Goal: Task Accomplishment & Management: Use online tool/utility

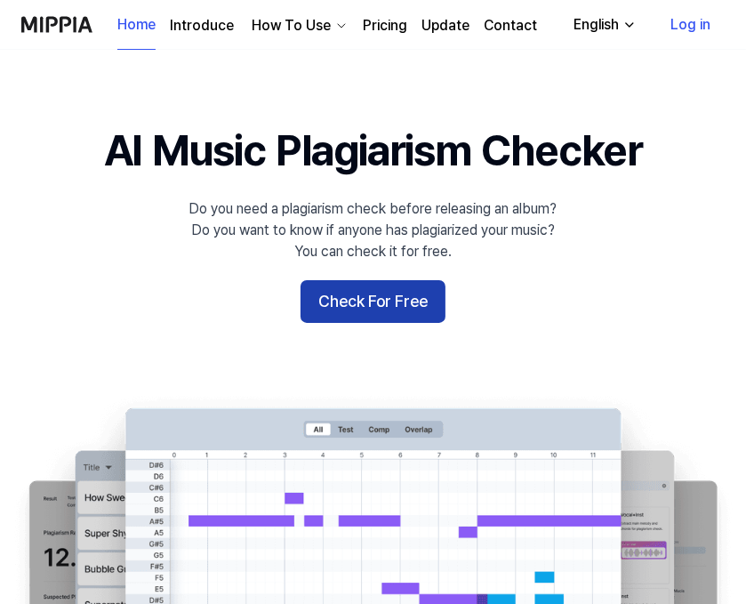
click at [359, 294] on button "Check For Free" at bounding box center [373, 301] width 145 height 43
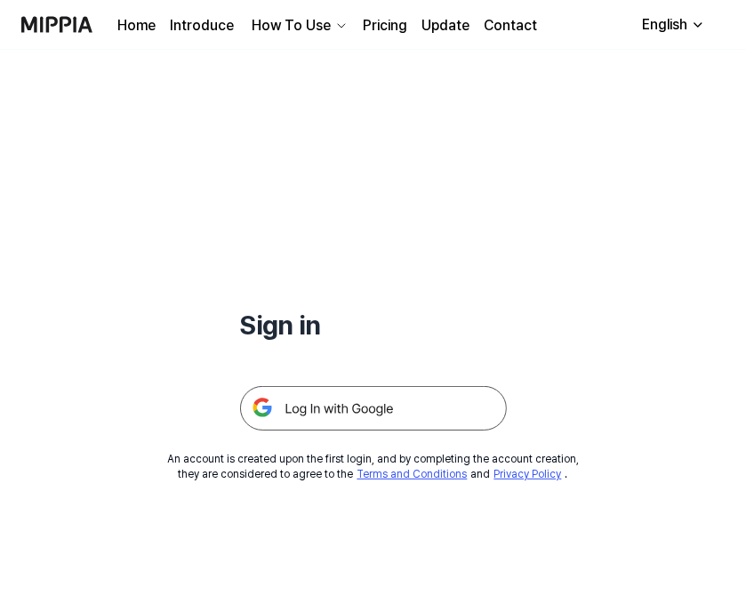
click at [341, 410] on img at bounding box center [373, 408] width 267 height 44
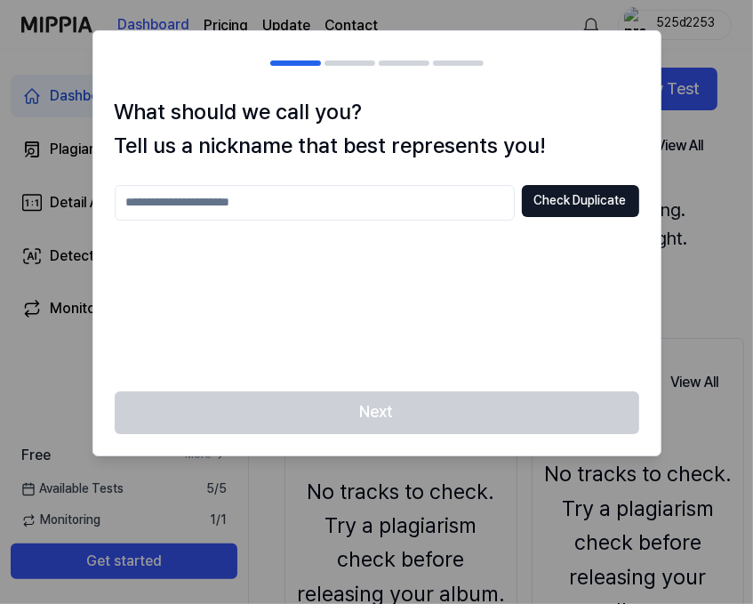
click at [189, 202] on input "text" at bounding box center [315, 203] width 400 height 36
type input "********"
click at [570, 204] on button "Check Duplicate" at bounding box center [580, 201] width 117 height 32
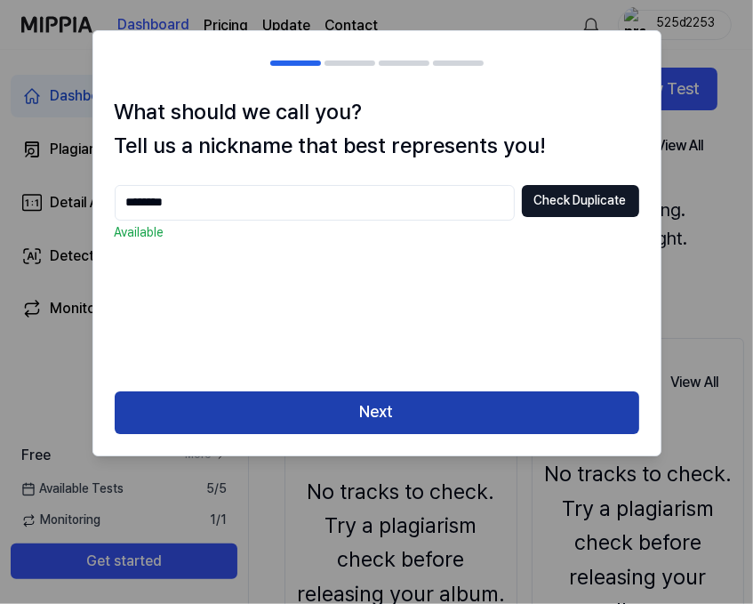
click at [371, 406] on button "Next" at bounding box center [377, 412] width 525 height 43
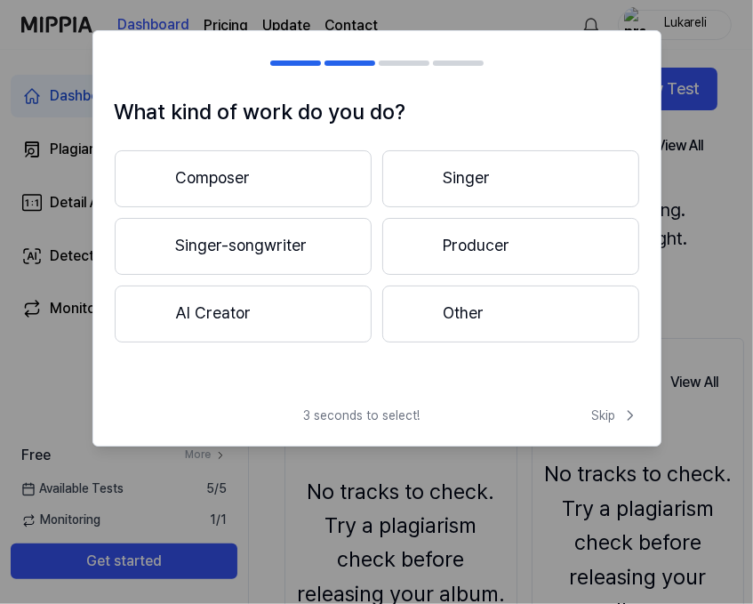
click at [260, 314] on button "AI Creator" at bounding box center [243, 314] width 257 height 57
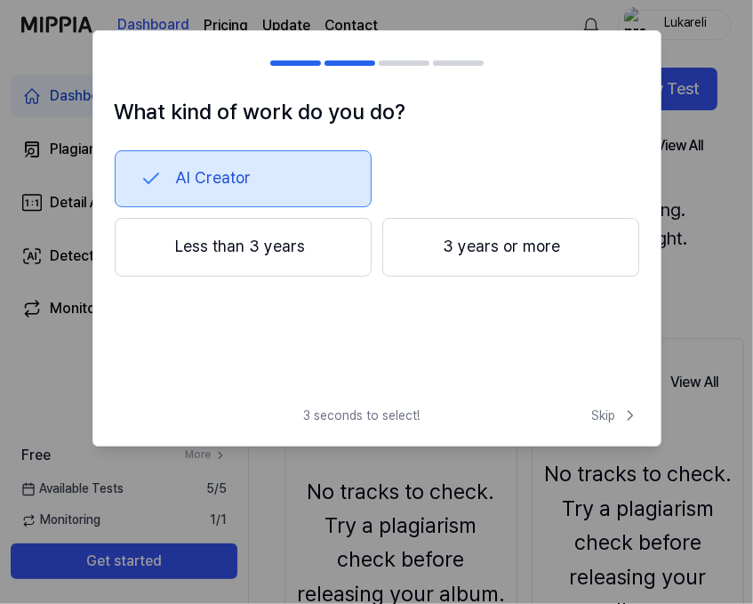
click at [487, 245] on button "3 years or more" at bounding box center [510, 247] width 257 height 59
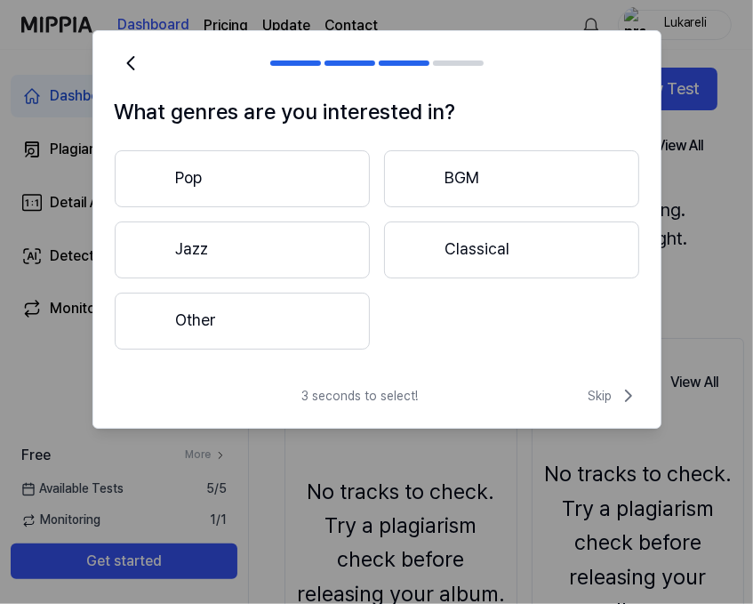
click at [276, 163] on button "Pop" at bounding box center [242, 178] width 255 height 57
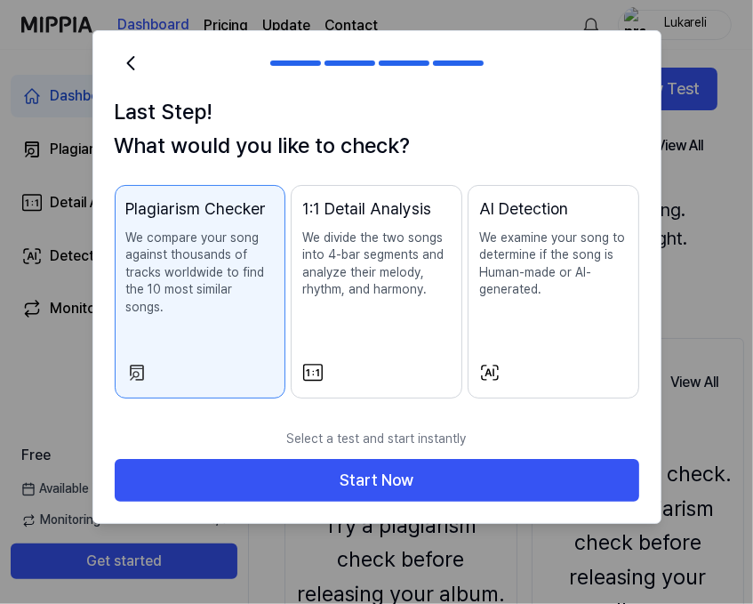
click at [215, 256] on p "We compare your song against thousands of tracks worldwide to find the 10 most …" at bounding box center [200, 272] width 149 height 87
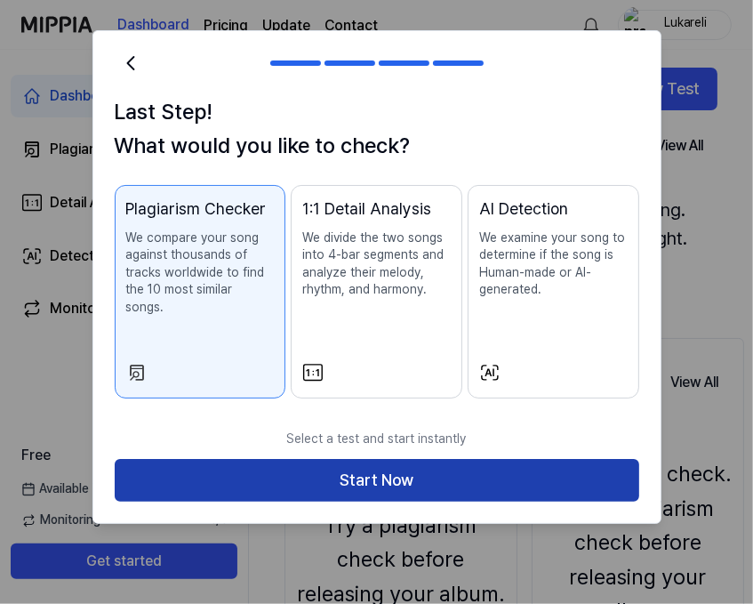
click at [350, 460] on button "Start Now" at bounding box center [377, 480] width 525 height 43
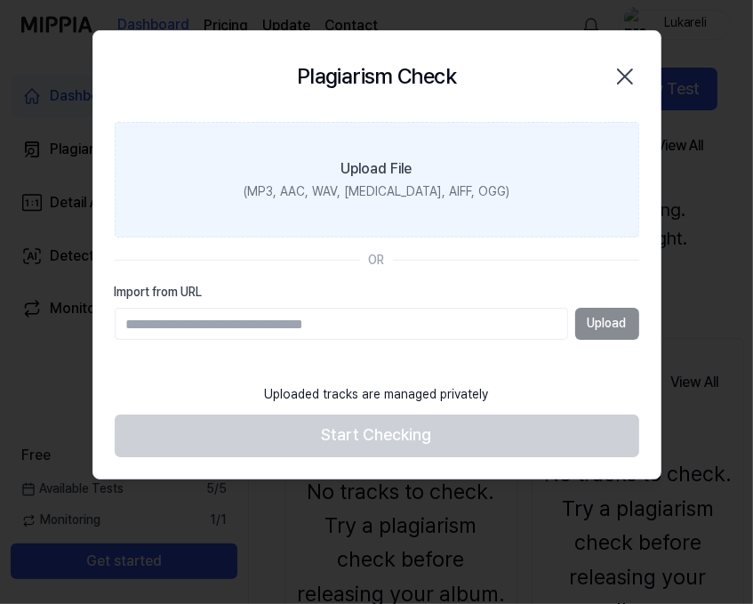
click at [363, 173] on div "Upload File" at bounding box center [377, 168] width 71 height 21
click at [0, 0] on input "Upload File (MP3, AAC, WAV, [MEDICAL_DATA], AIFF, OGG)" at bounding box center [0, 0] width 0 height 0
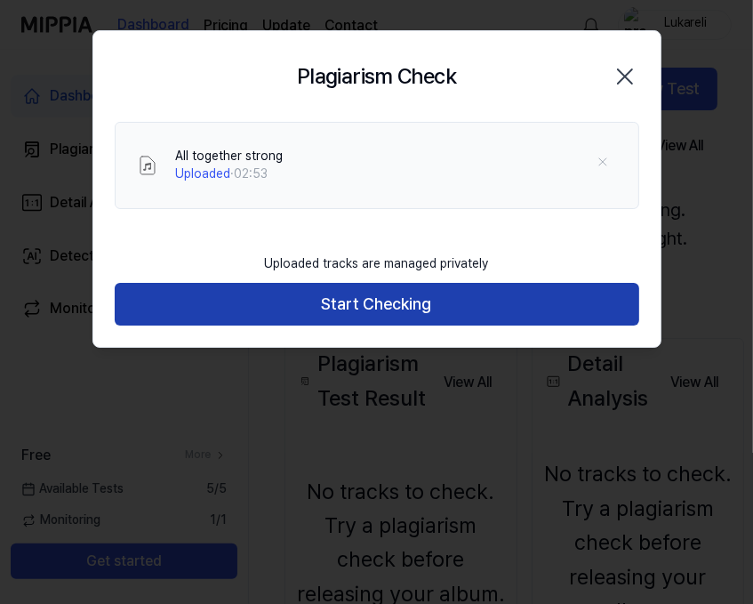
click at [447, 301] on button "Start Checking" at bounding box center [377, 304] width 525 height 43
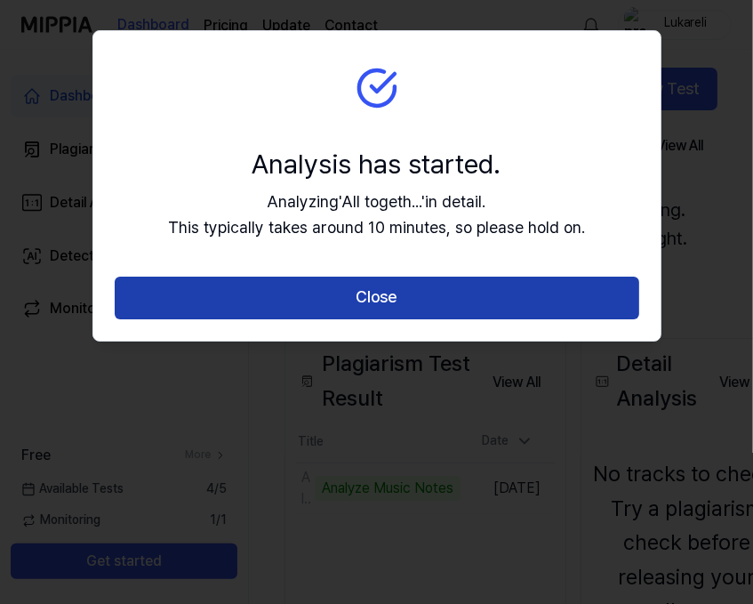
click at [366, 296] on button "Close" at bounding box center [377, 298] width 525 height 43
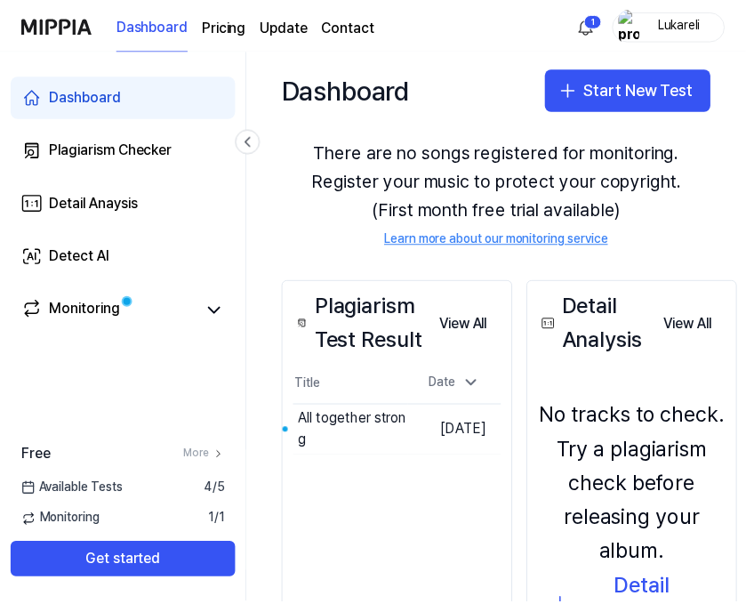
scroll to position [178, 0]
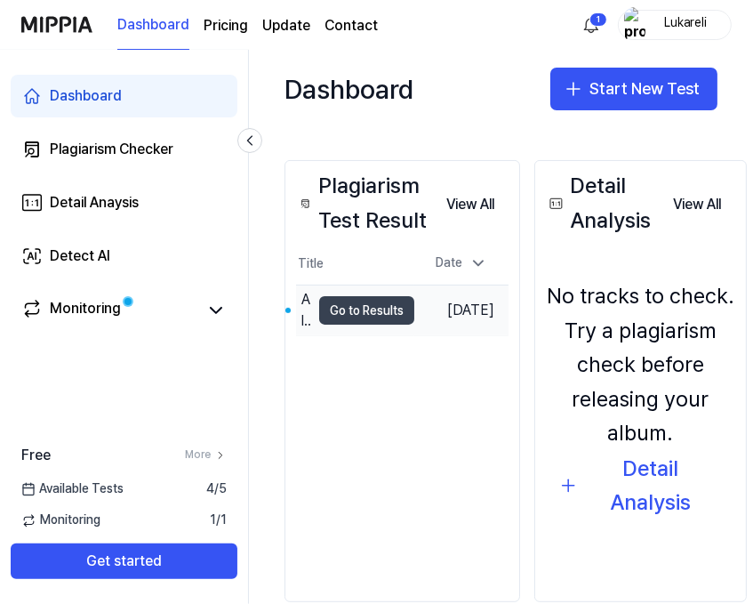
click at [364, 310] on button "Go to Results" at bounding box center [366, 310] width 95 height 28
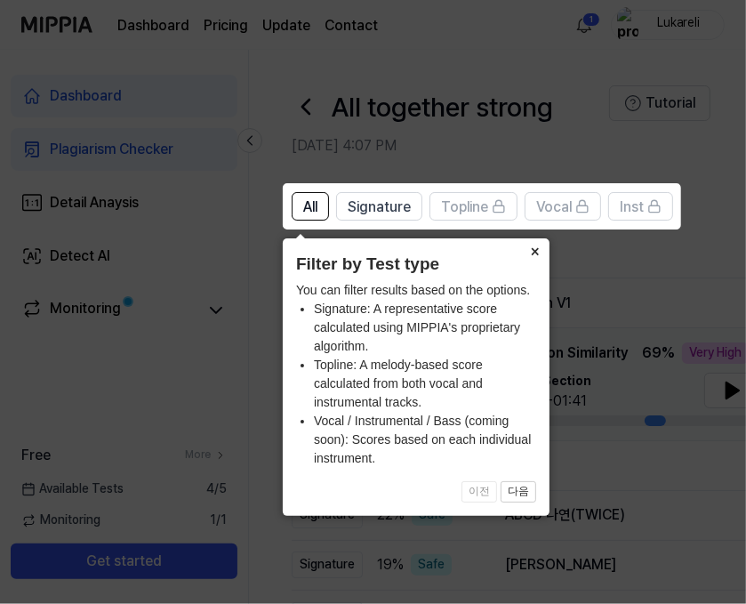
click at [535, 252] on button "×" at bounding box center [535, 250] width 28 height 25
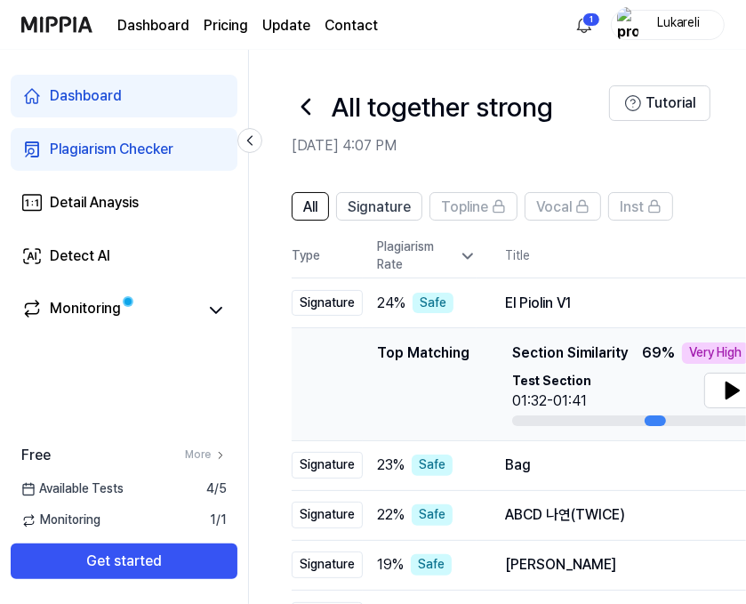
scroll to position [89, 0]
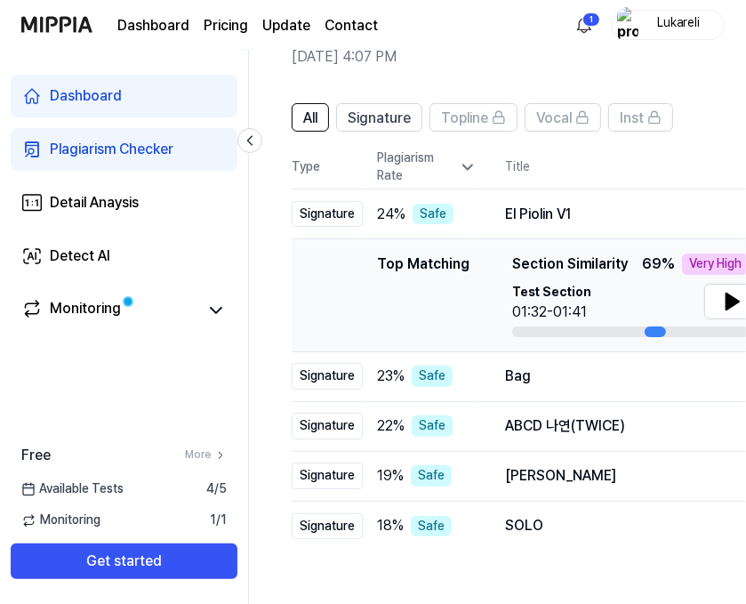
drag, startPoint x: 657, startPoint y: 327, endPoint x: 676, endPoint y: 328, distance: 18.7
click at [676, 328] on div at bounding box center [636, 331] width 249 height 11
click at [733, 305] on icon at bounding box center [733, 302] width 12 height 16
click at [215, 312] on icon at bounding box center [216, 310] width 11 height 5
click at [216, 312] on icon at bounding box center [215, 310] width 21 height 21
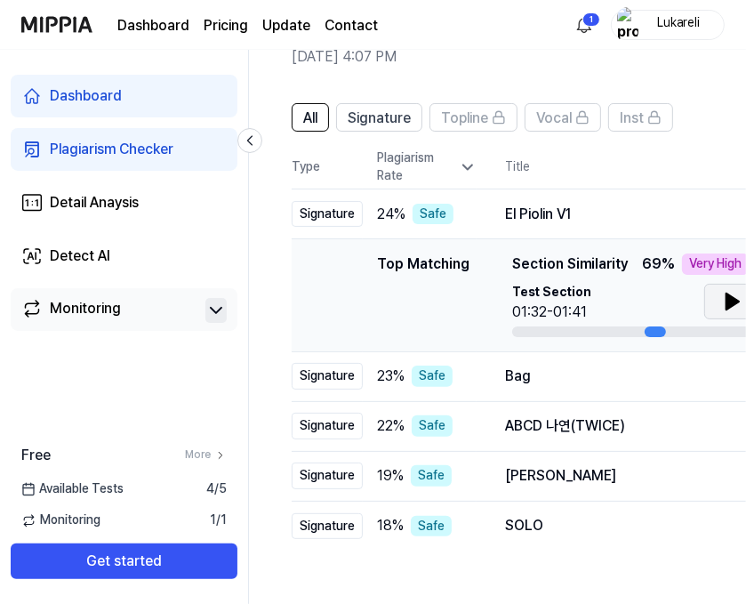
click at [403, 316] on div "Top Matching" at bounding box center [423, 295] width 93 height 84
drag, startPoint x: 505, startPoint y: 217, endPoint x: 552, endPoint y: 217, distance: 47.1
click at [552, 217] on div "El Piolin V1" at bounding box center [742, 214] width 475 height 21
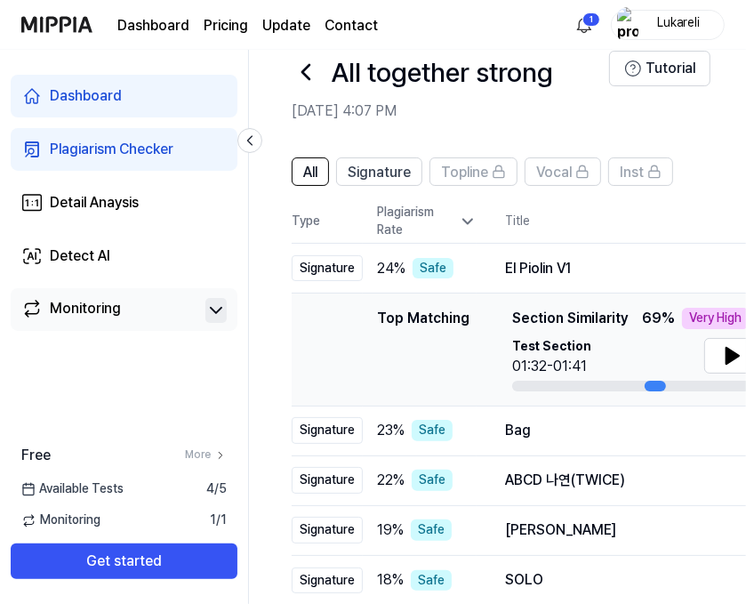
scroll to position [0, 0]
